Goal: Navigation & Orientation: Find specific page/section

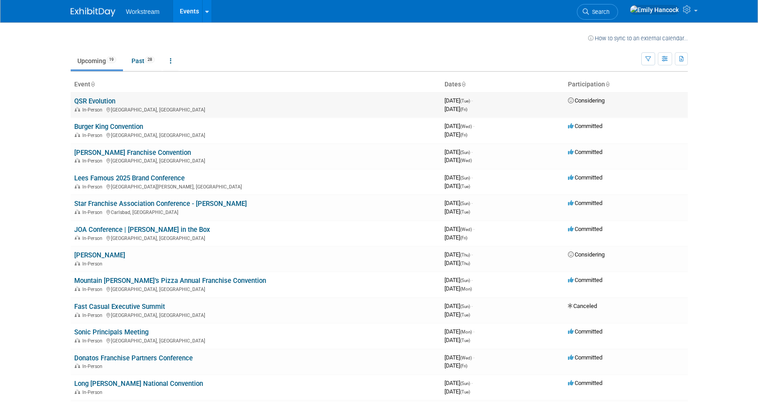
click at [99, 101] on link "QSR Evolution" at bounding box center [94, 101] width 41 height 8
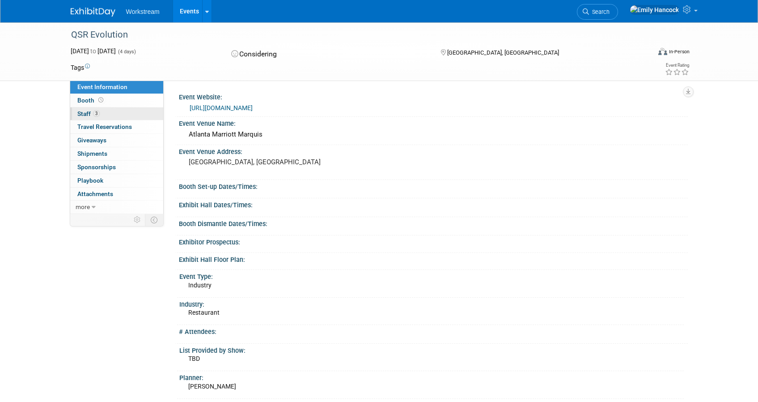
click at [122, 111] on link "3 Staff 3" at bounding box center [116, 113] width 93 height 13
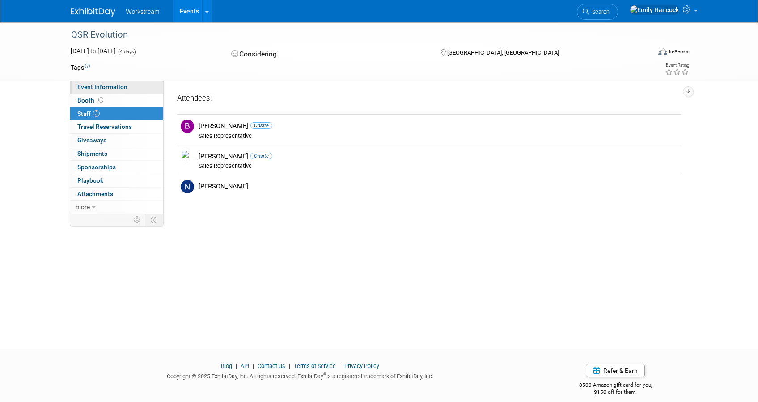
click at [130, 87] on link "Event Information" at bounding box center [116, 87] width 93 height 13
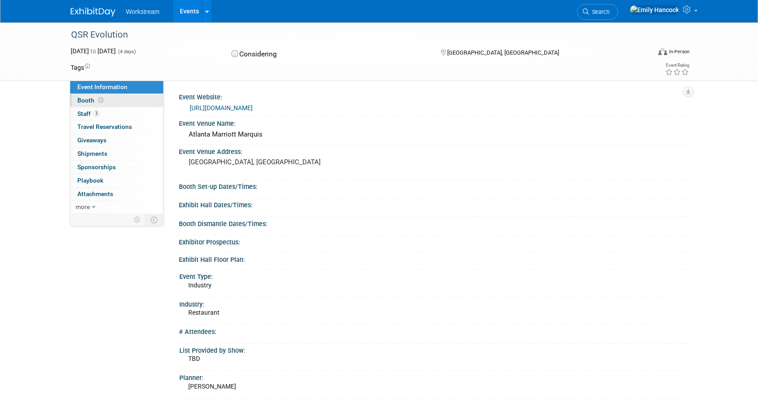
click at [121, 99] on link "Booth" at bounding box center [116, 100] width 93 height 13
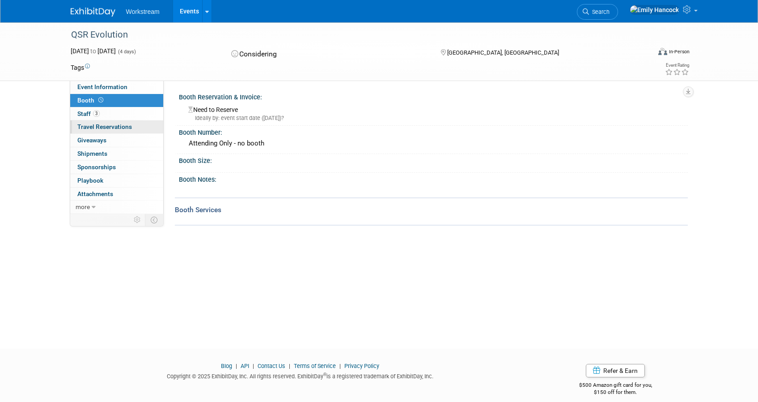
click at [131, 127] on link "0 Travel Reservations 0" at bounding box center [116, 126] width 93 height 13
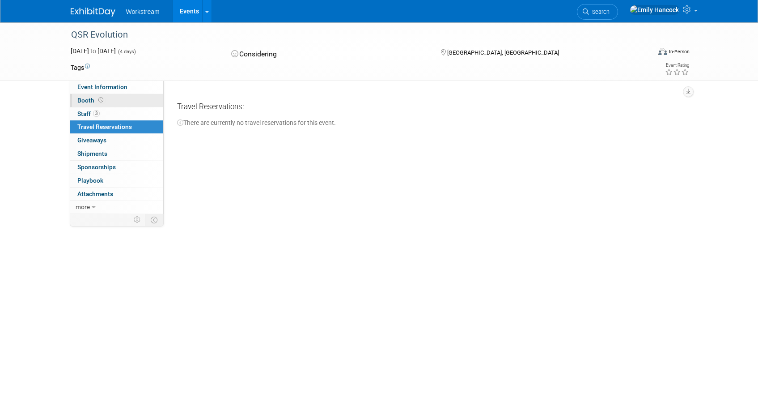
click at [129, 99] on link "Booth" at bounding box center [116, 100] width 93 height 13
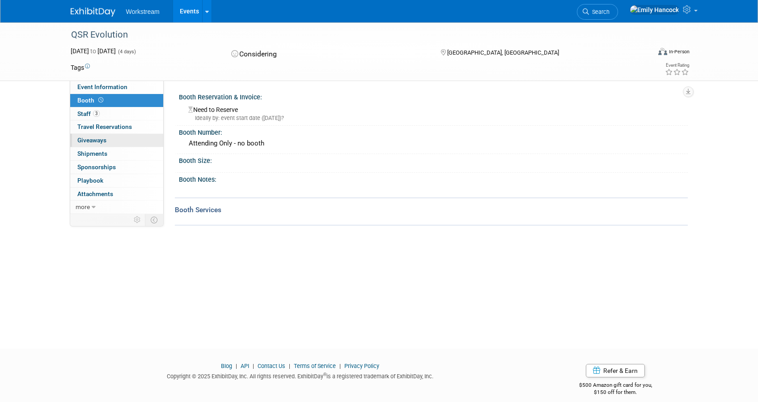
click at [117, 141] on link "0 Giveaways 0" at bounding box center [116, 140] width 93 height 13
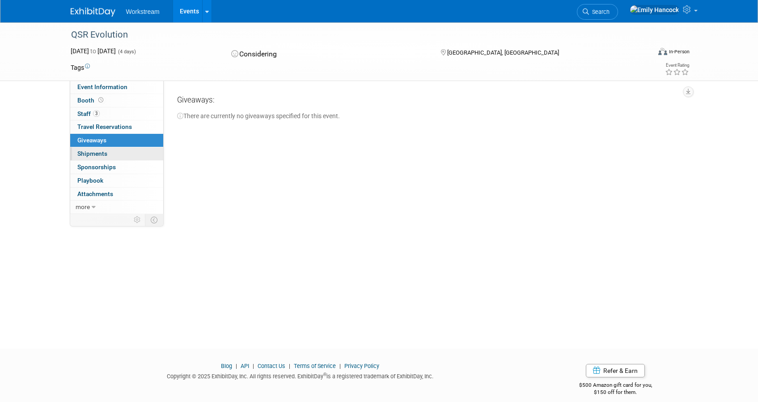
click at [115, 153] on link "0 Shipments 0" at bounding box center [116, 153] width 93 height 13
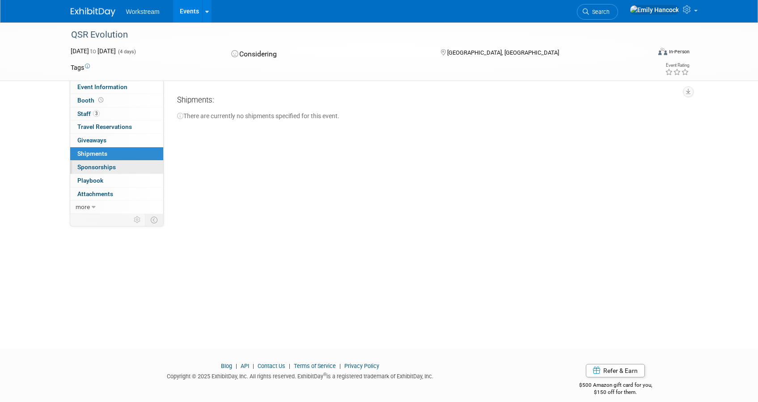
click at [115, 165] on link "0 Sponsorships 0" at bounding box center [116, 167] width 93 height 13
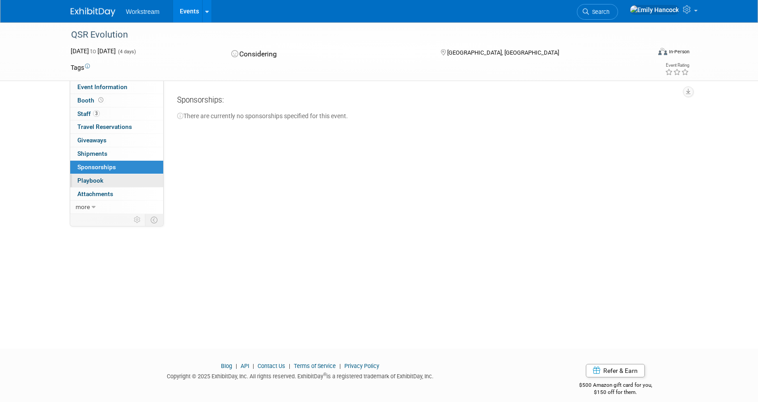
click at [114, 181] on link "0 Playbook 0" at bounding box center [116, 180] width 93 height 13
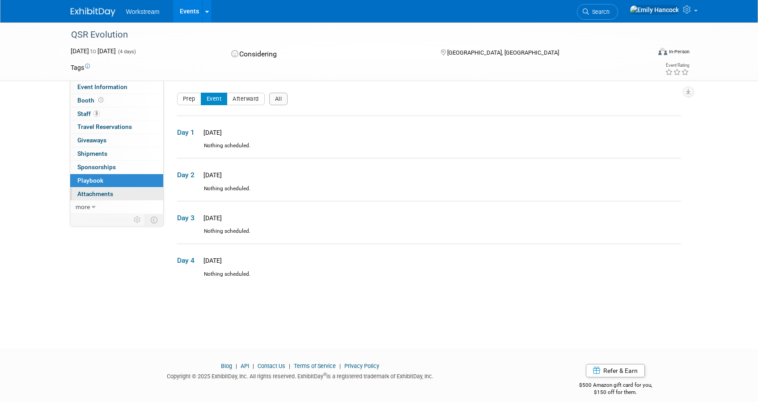
click at [114, 194] on link "0 Attachments 0" at bounding box center [116, 193] width 93 height 13
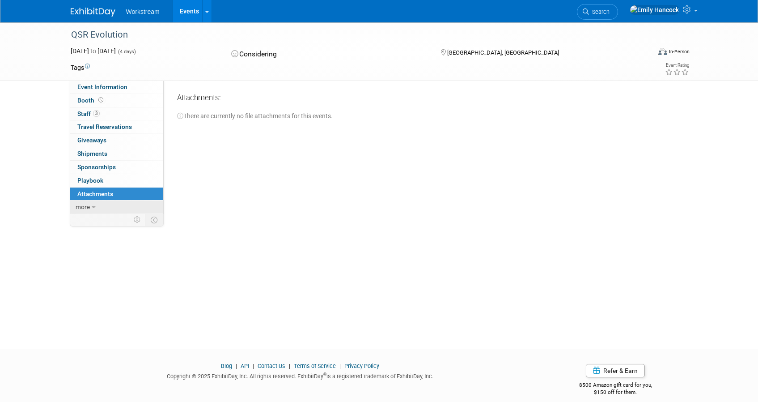
click at [107, 205] on link "more" at bounding box center [116, 206] width 93 height 13
click at [113, 88] on span "Event Information" at bounding box center [102, 86] width 50 height 7
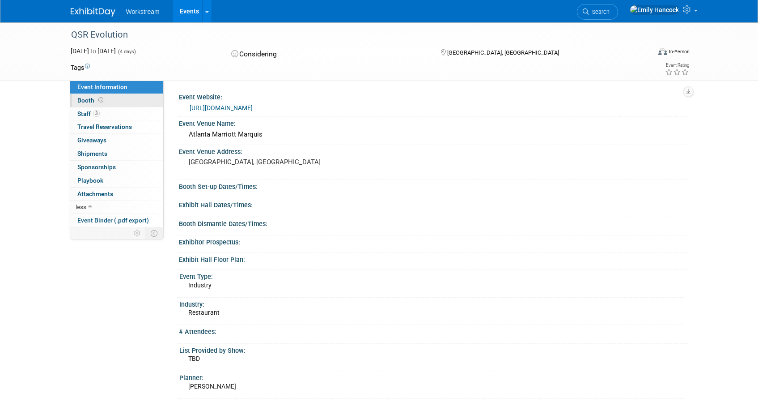
click at [114, 101] on link "Booth" at bounding box center [116, 100] width 93 height 13
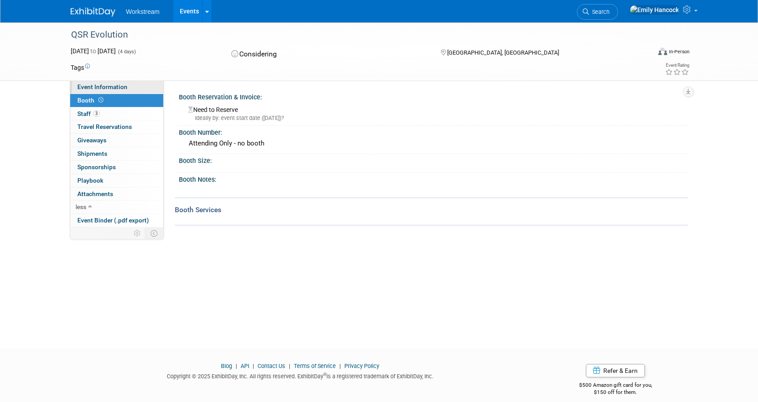
click at [117, 89] on span "Event Information" at bounding box center [102, 86] width 50 height 7
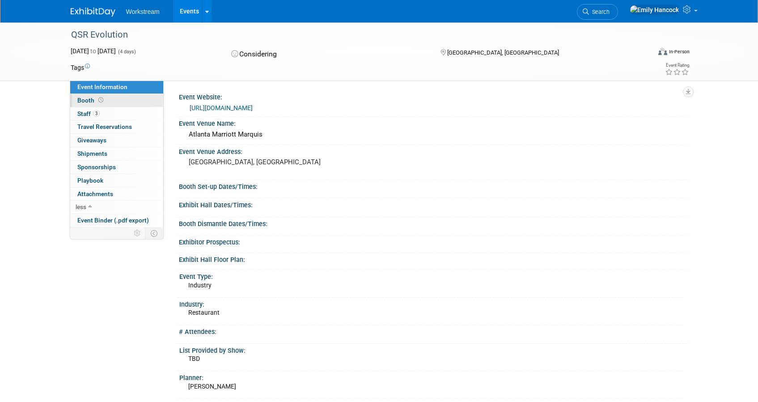
click at [136, 100] on link "Booth" at bounding box center [116, 100] width 93 height 13
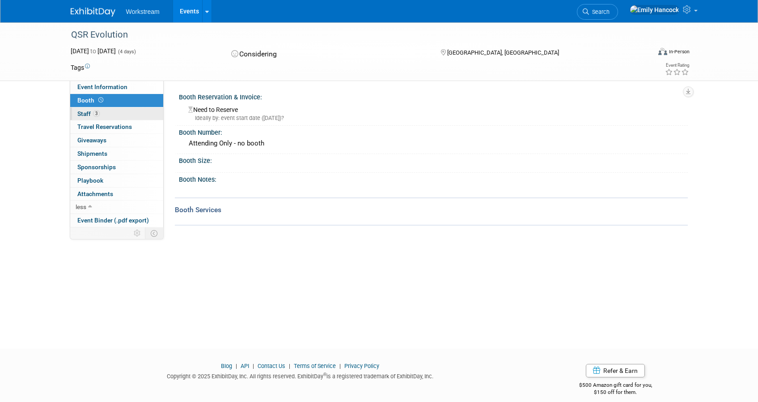
click at [138, 113] on link "3 Staff 3" at bounding box center [116, 113] width 93 height 13
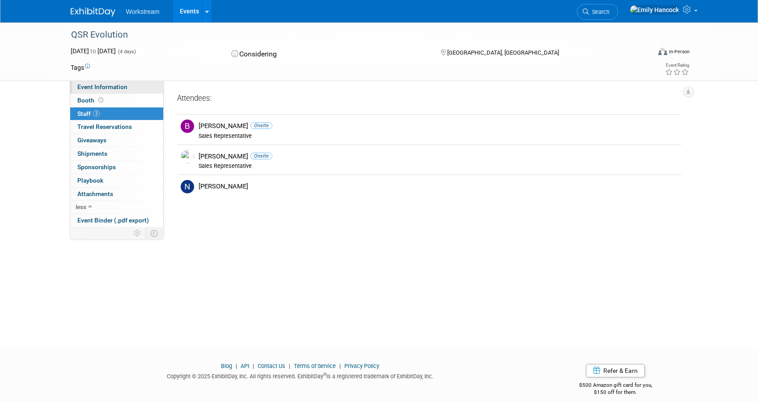
click at [129, 88] on link "Event Information" at bounding box center [116, 87] width 93 height 13
